Goal: Find contact information: Obtain details needed to contact an individual or organization

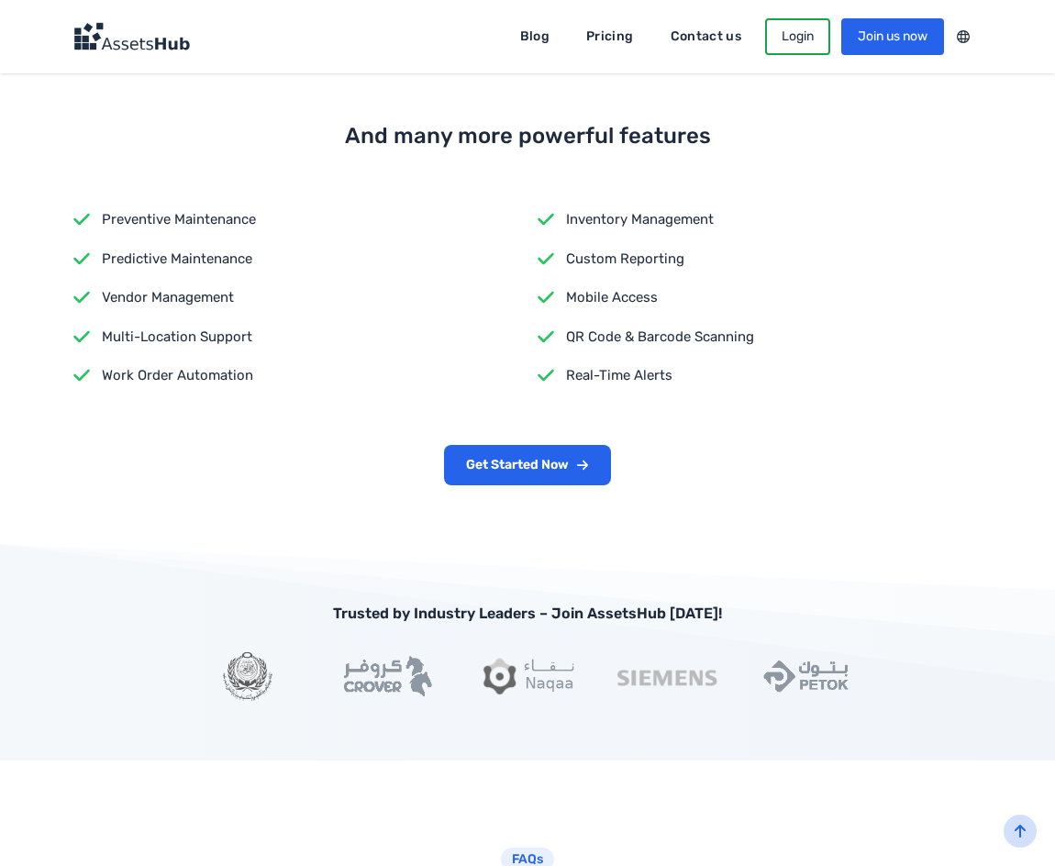
scroll to position [2755, 0]
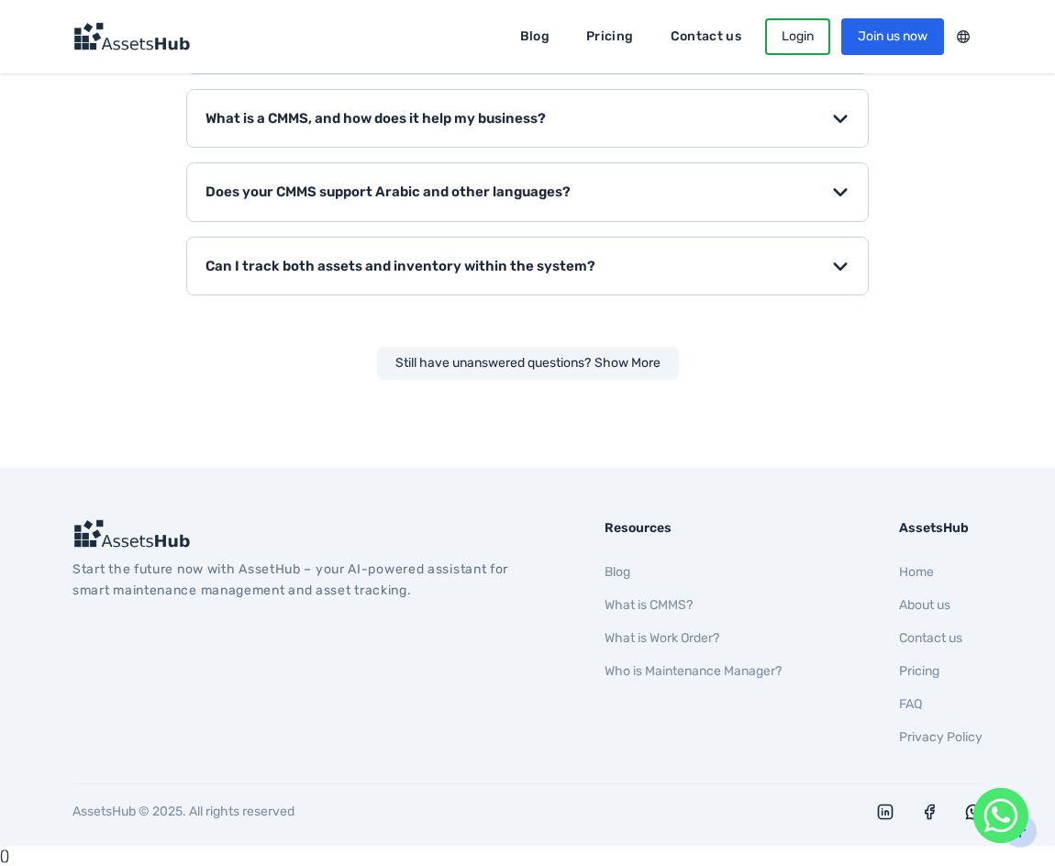
click at [934, 634] on link "Contact us" at bounding box center [930, 638] width 63 height 16
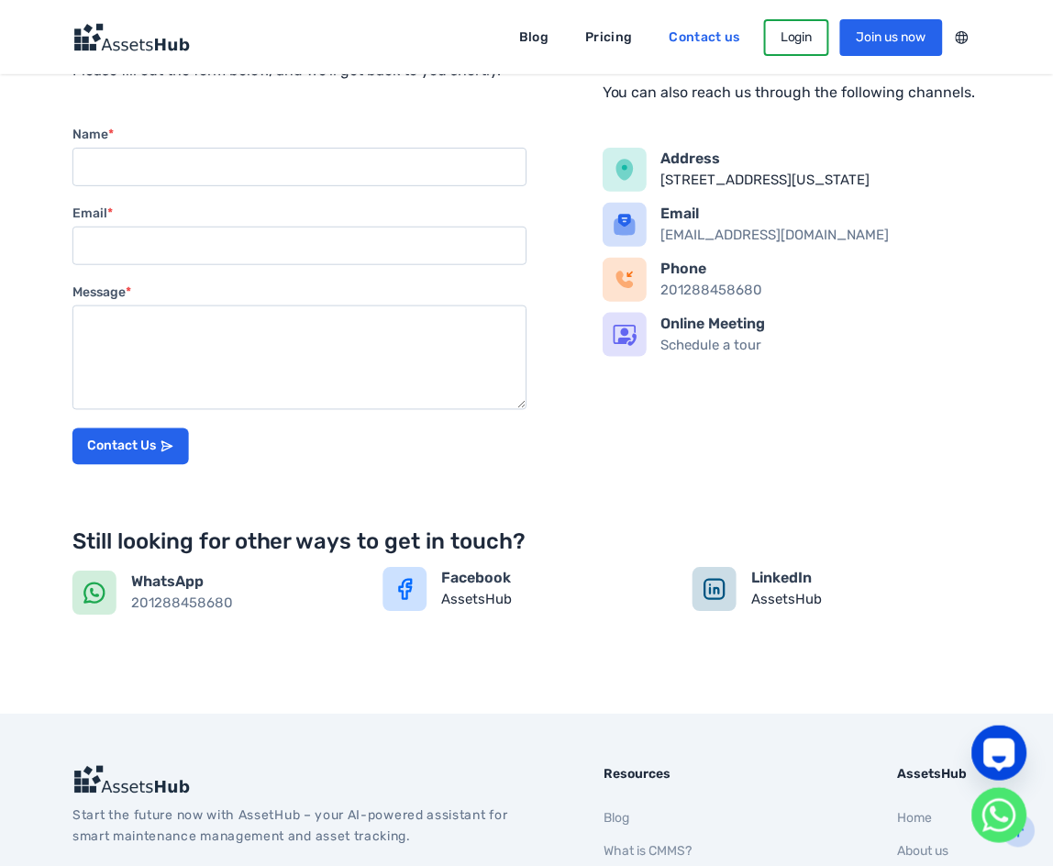
scroll to position [394, 0]
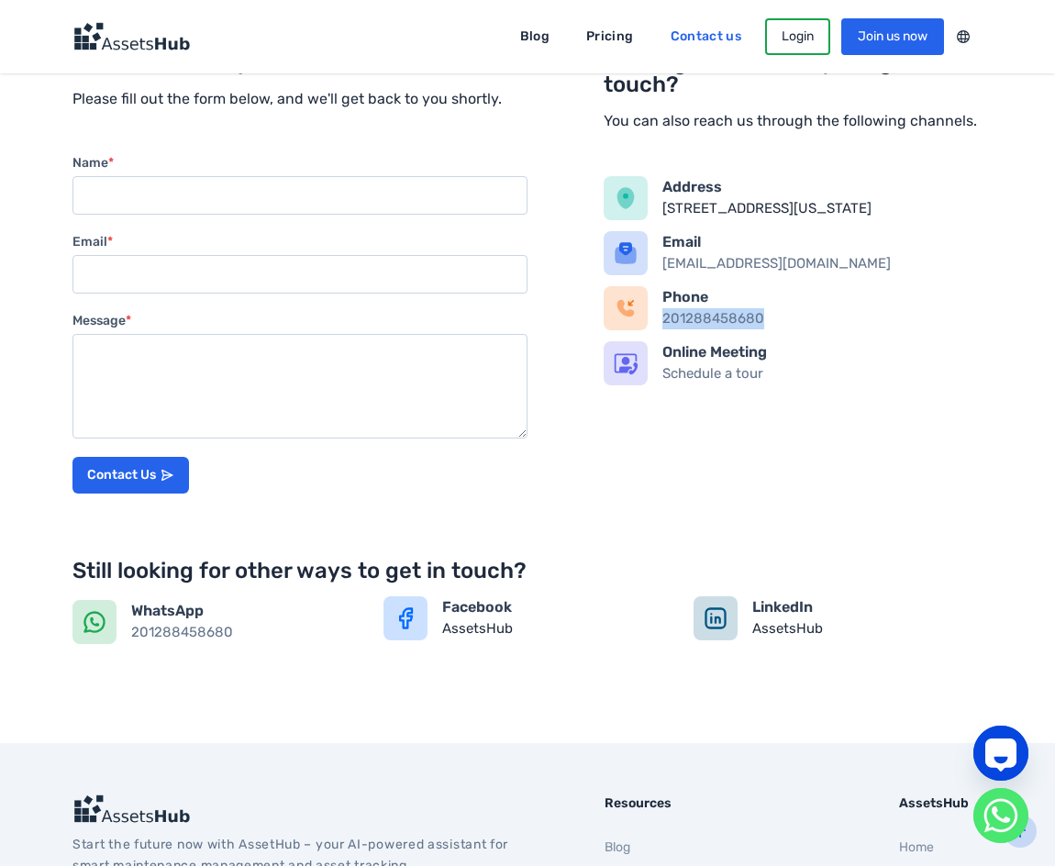
drag, startPoint x: 779, startPoint y: 339, endPoint x: 664, endPoint y: 345, distance: 114.8
click at [664, 330] on div "Phone 201288458680" at bounding box center [822, 308] width 320 height 44
copy link "201288458680"
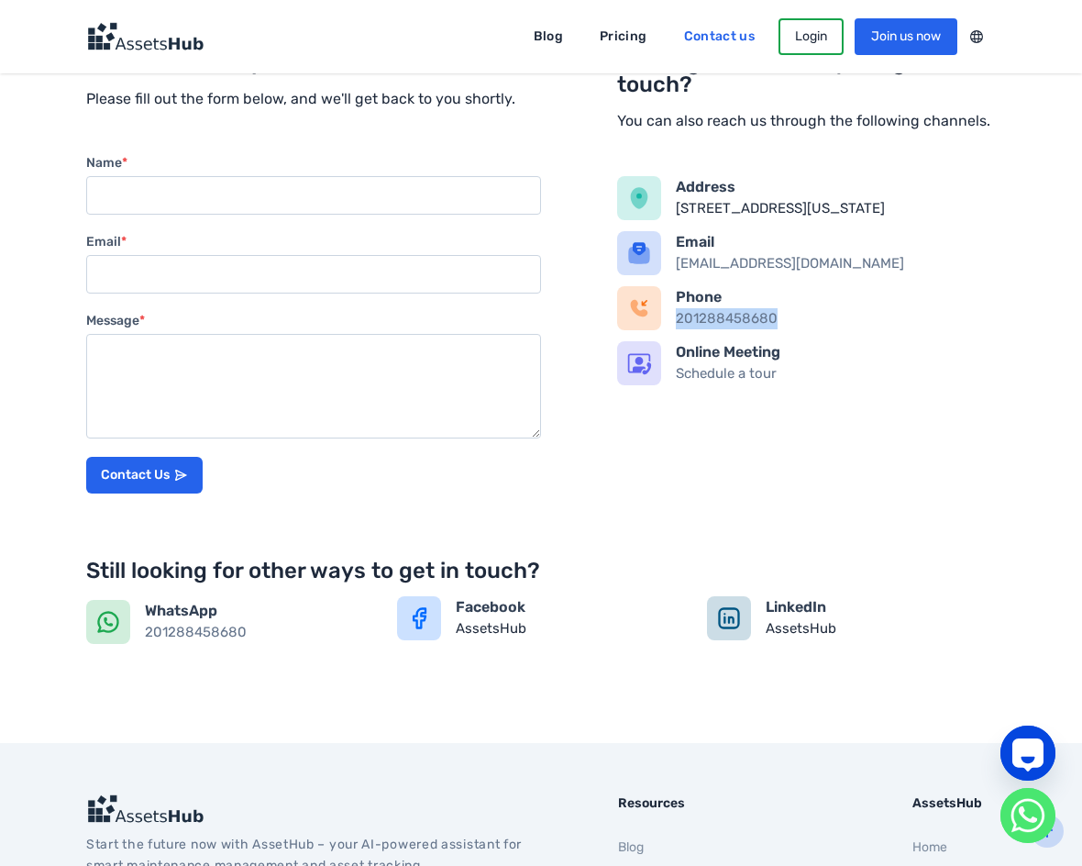
click at [0, 291] on section "How can we help? Please fill out the form below, and we'll get back to you shor…" at bounding box center [541, 363] width 1082 height 757
drag, startPoint x: 0, startPoint y: 291, endPoint x: 18, endPoint y: 292, distance: 18.4
click at [18, 292] on section "How can we help? Please fill out the form below, and we'll get back to you shor…" at bounding box center [541, 363] width 1082 height 757
click at [14, 299] on section "How can we help? Please fill out the form below, and we'll get back to you shor…" at bounding box center [541, 363] width 1082 height 757
click at [18, 304] on section "How can we help? Please fill out the form below, and we'll get back to you shor…" at bounding box center [541, 363] width 1082 height 757
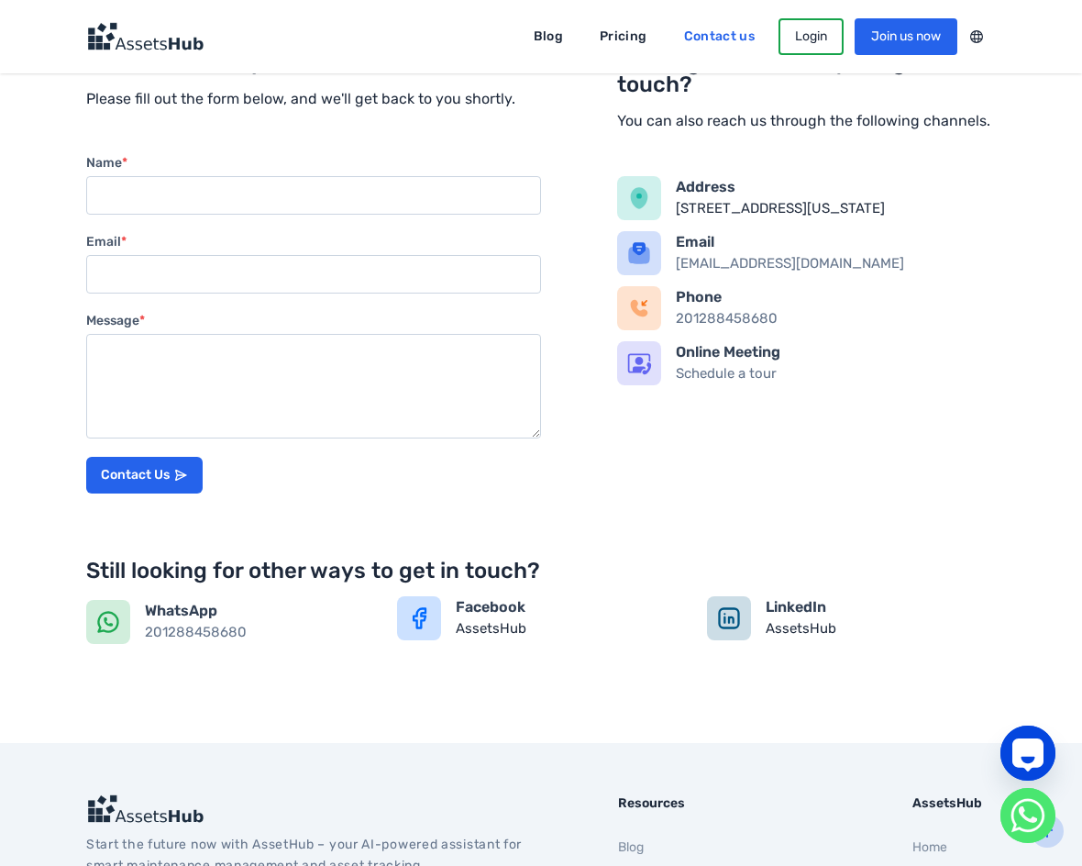
click at [16, 308] on section "How can we help? Please fill out the form below, and we'll get back to you shor…" at bounding box center [541, 363] width 1082 height 757
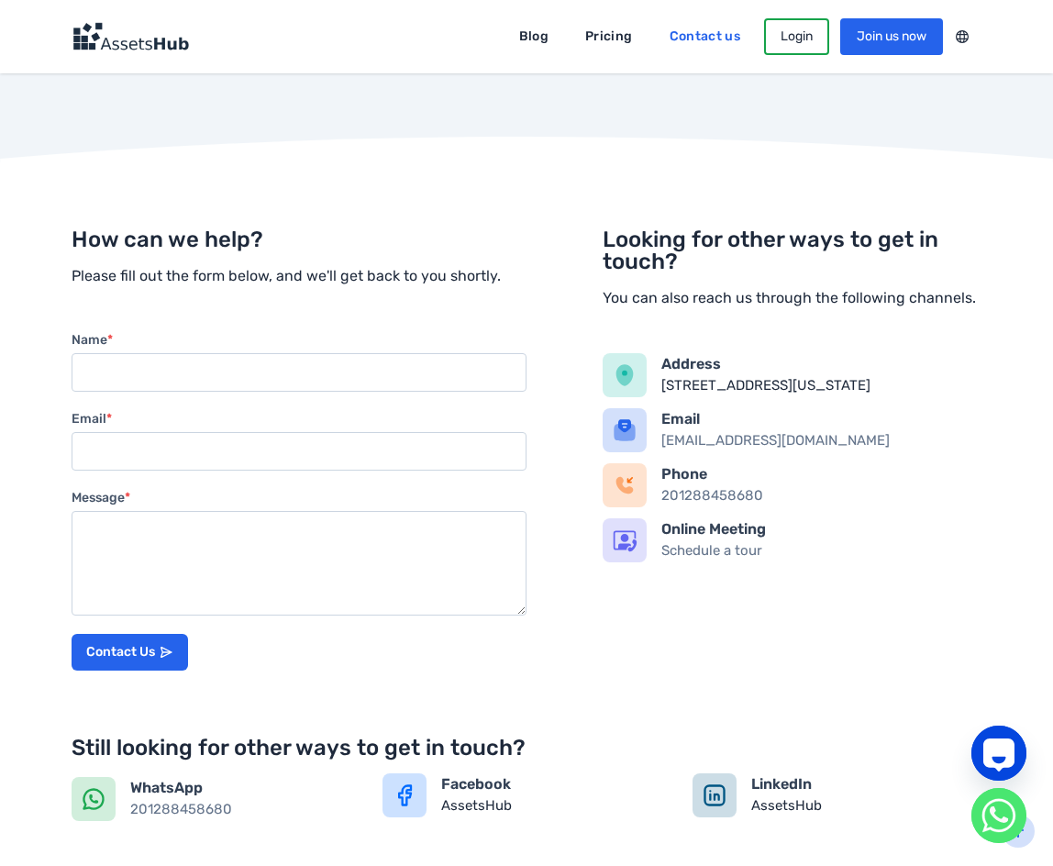
scroll to position [0, 0]
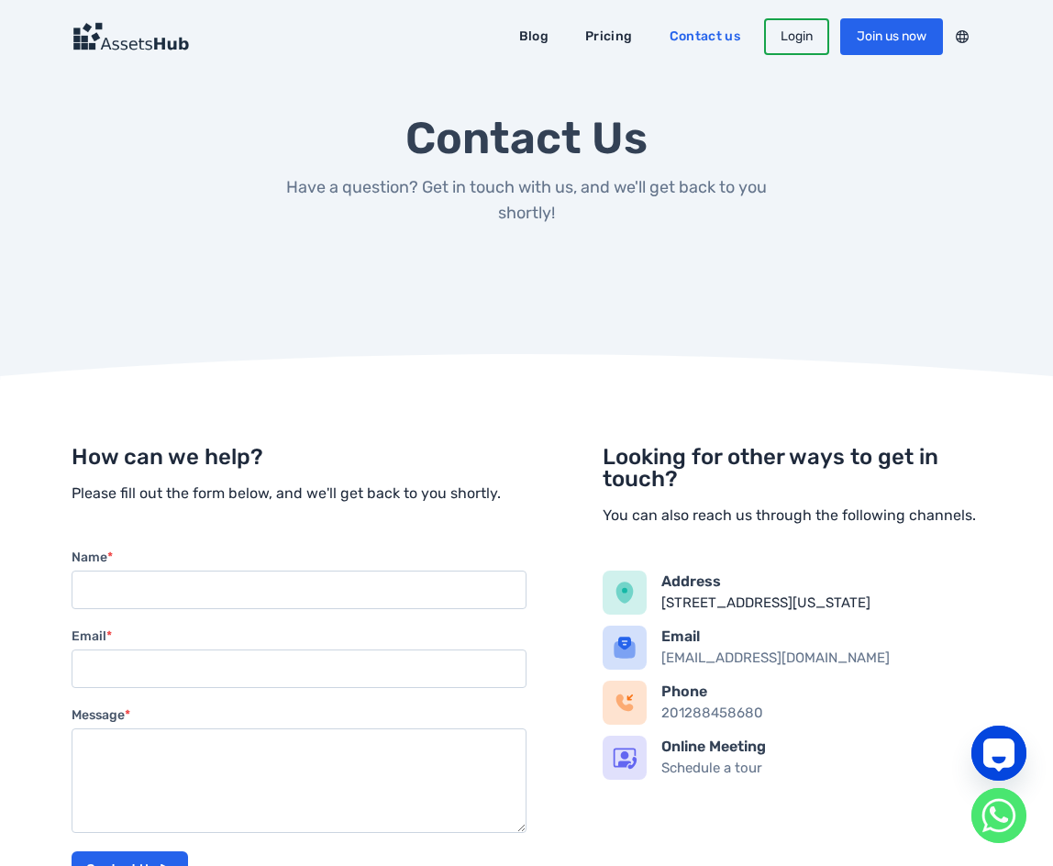
click at [182, 65] on header "Blog Pricing Contact us Login Join us now عربي" at bounding box center [526, 36] width 1053 height 73
click at [172, 50] on img at bounding box center [130, 36] width 117 height 29
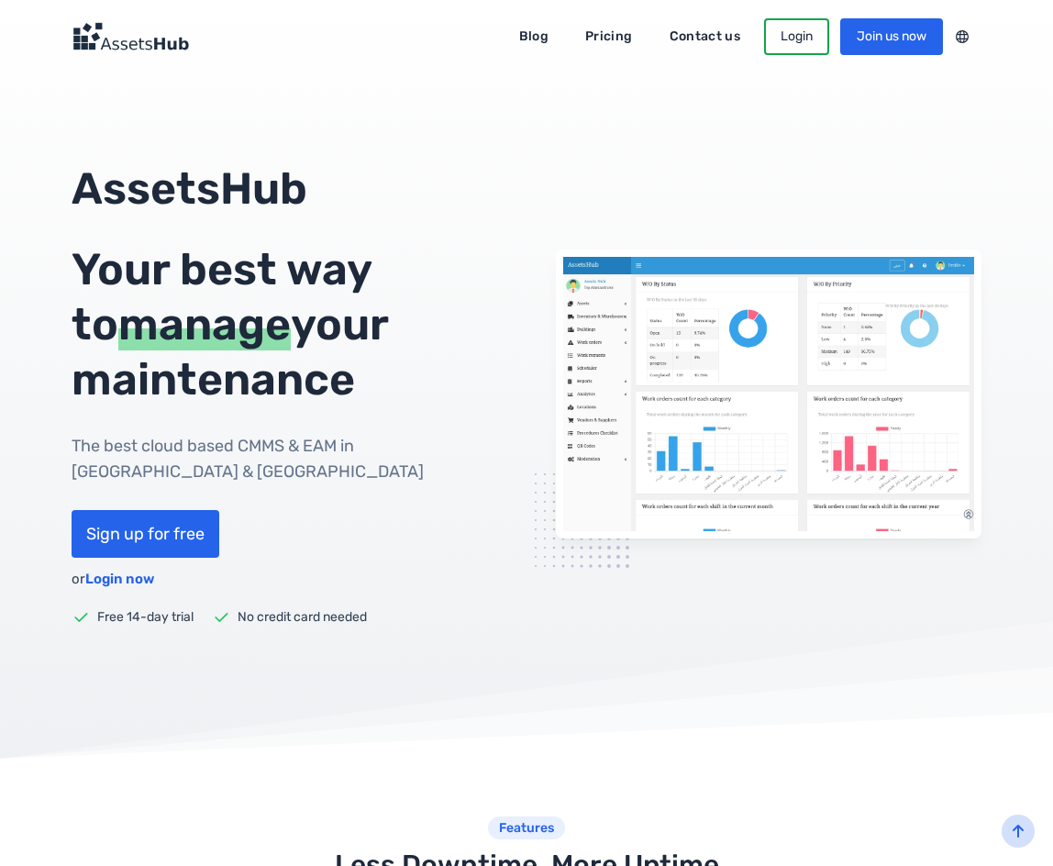
click at [414, 428] on div "AssetsHub Your best way to manage your maintenance The best cloud based CMMS & …" at bounding box center [284, 393] width 425 height 465
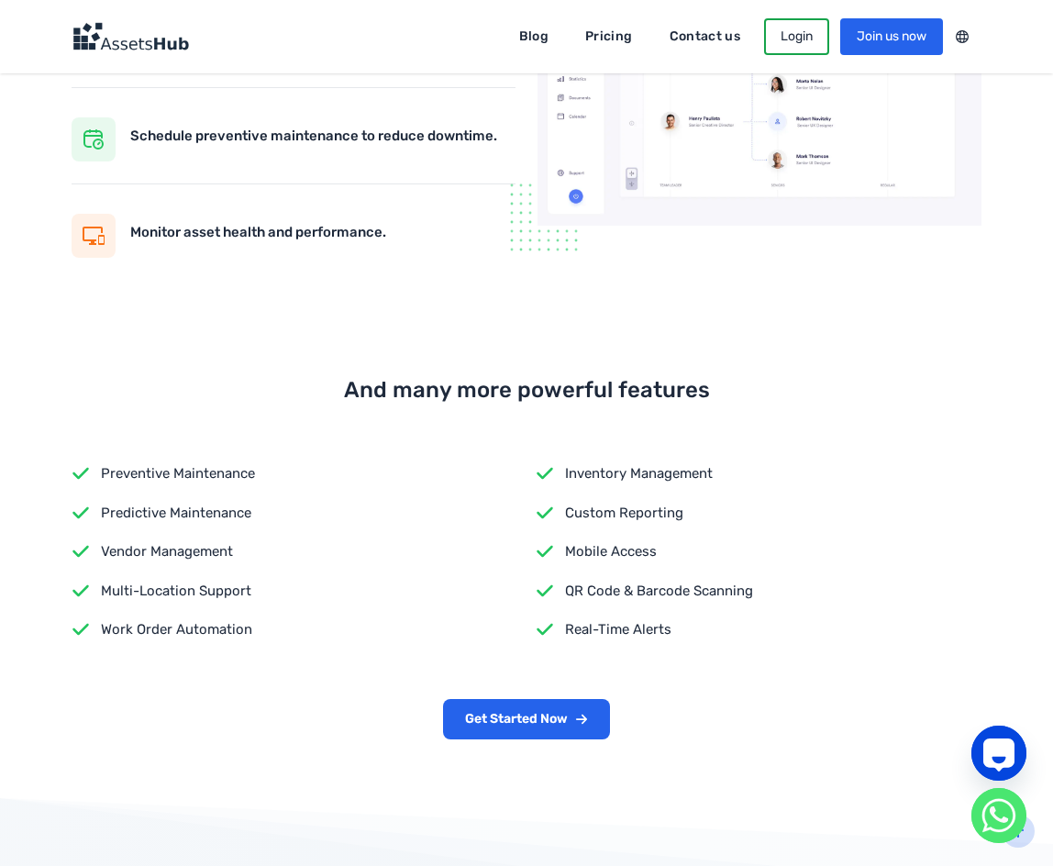
scroll to position [1926, 0]
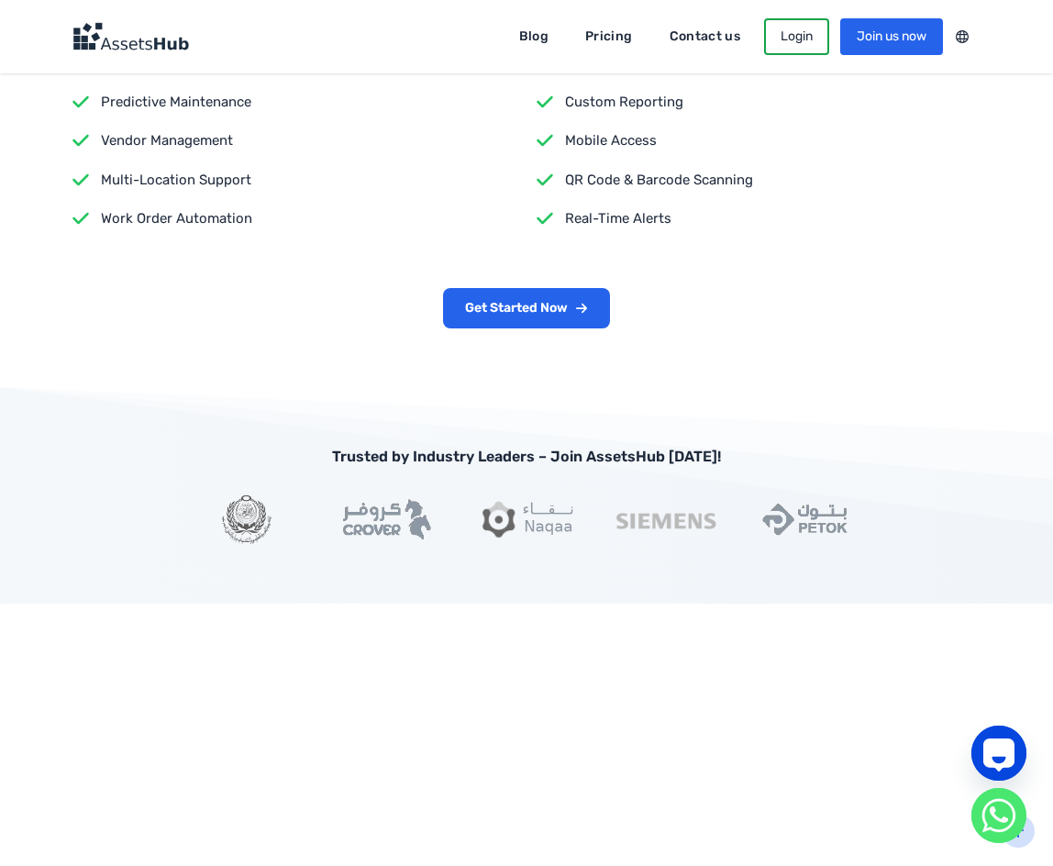
click at [290, 293] on div "Get Started Now" at bounding box center [527, 308] width 910 height 40
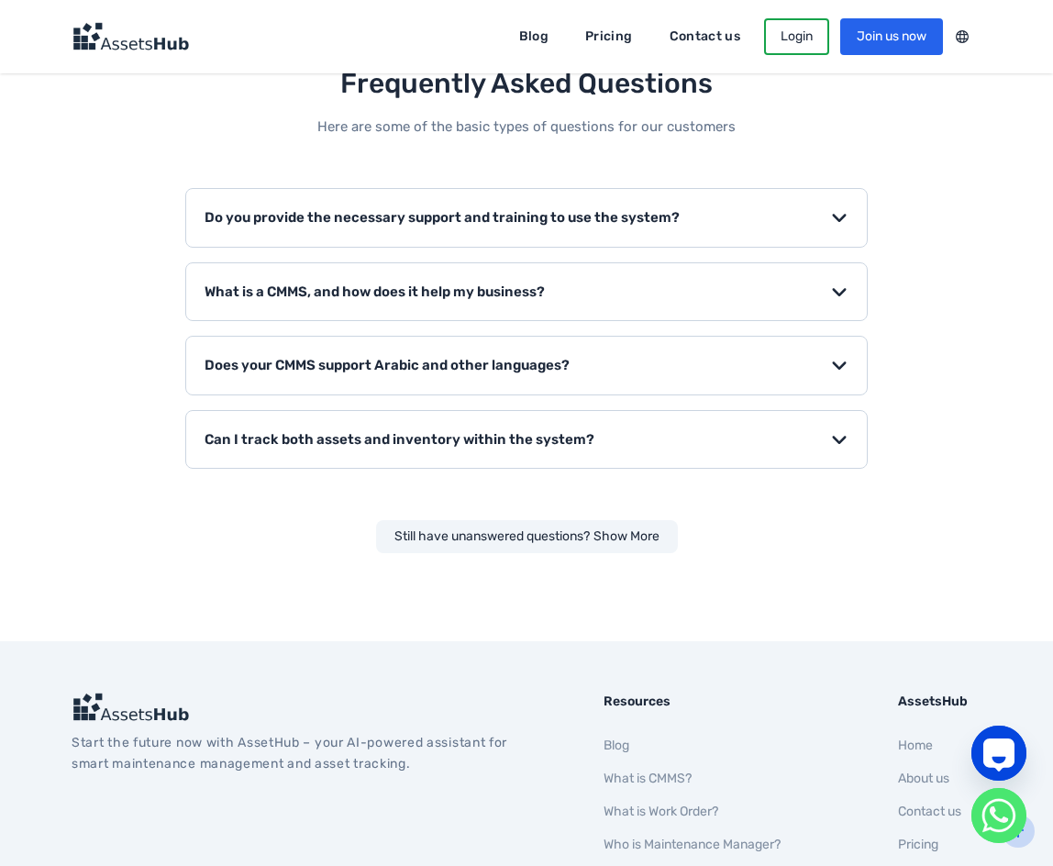
scroll to position [2755, 0]
